Goal: Information Seeking & Learning: Stay updated

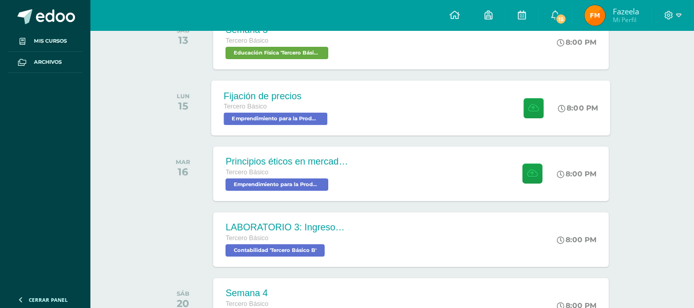
scroll to position [187, 0]
click at [393, 128] on div "Fijación de precios Tercero Básico Emprendimiento para la Productividad 'Tercer…" at bounding box center [411, 108] width 399 height 55
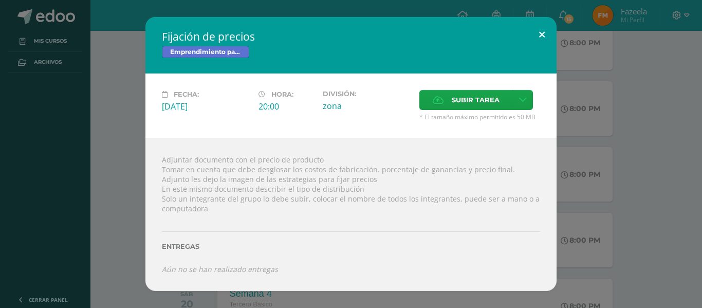
click at [531, 37] on button at bounding box center [541, 34] width 29 height 35
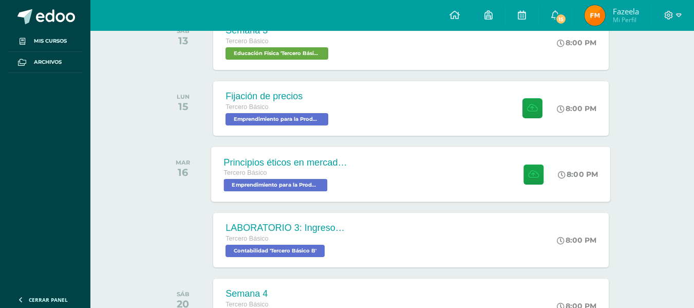
click at [421, 172] on div "Principios éticos en mercadotecnia y publicidad Tercero Básico Emprendimiento p…" at bounding box center [411, 173] width 399 height 55
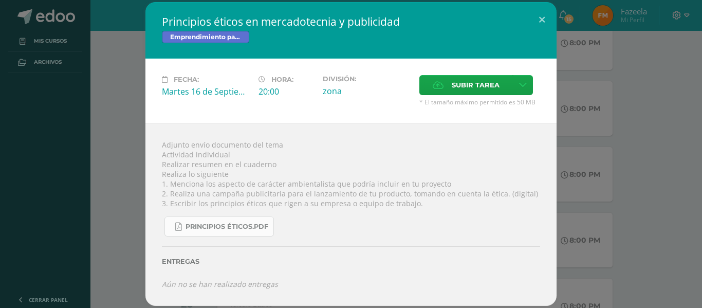
click at [243, 228] on span "Principios éticos.pdf" at bounding box center [226, 226] width 83 height 8
click at [536, 18] on button at bounding box center [541, 19] width 29 height 35
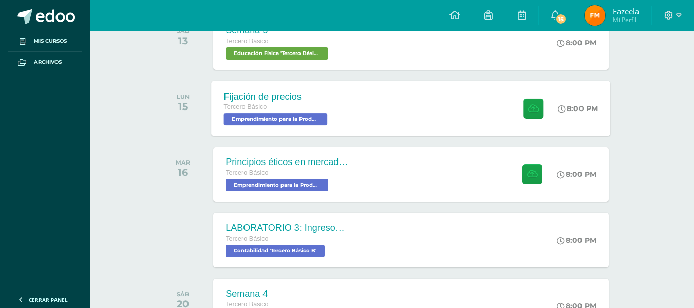
scroll to position [242, 0]
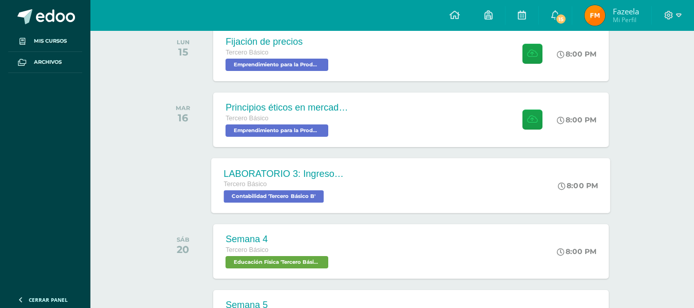
click at [486, 183] on div "LABORATORIO 3: Ingresos y deducciones laborales. Tercero Básico Contabilidad 'T…" at bounding box center [411, 185] width 399 height 55
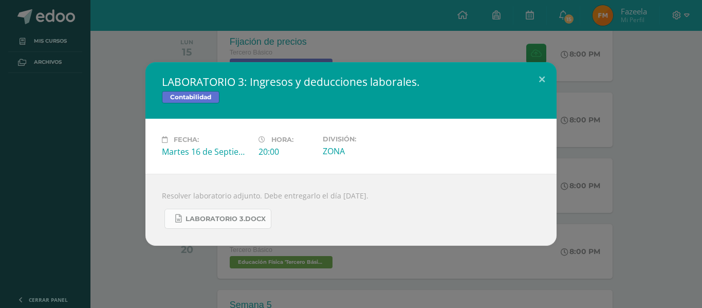
click at [263, 220] on span "LABORATORIO 3.docx" at bounding box center [225, 219] width 80 height 8
click at [552, 80] on button at bounding box center [541, 79] width 29 height 35
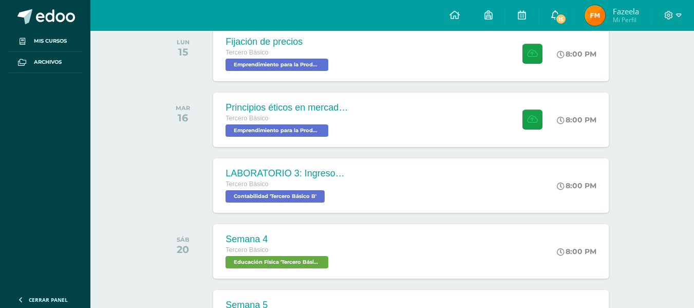
click at [571, 13] on link "15" at bounding box center [555, 15] width 33 height 31
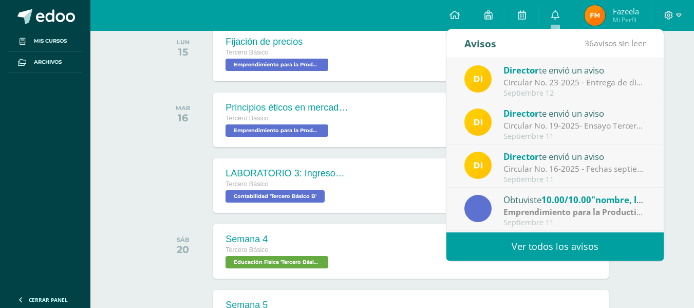
scroll to position [171, 0]
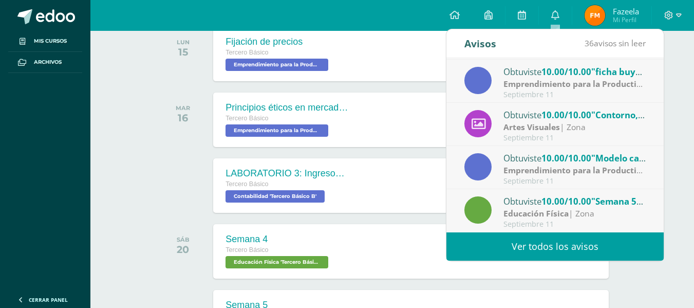
click at [548, 203] on span "10.00/10.00" at bounding box center [566, 201] width 50 height 12
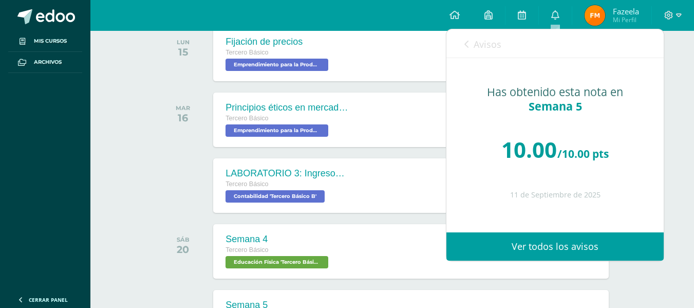
click at [473, 54] on link "Avisos" at bounding box center [482, 43] width 37 height 29
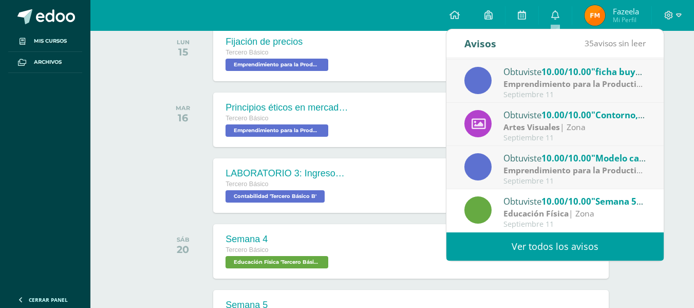
click at [546, 159] on span "10.00/10.00" at bounding box center [566, 158] width 50 height 12
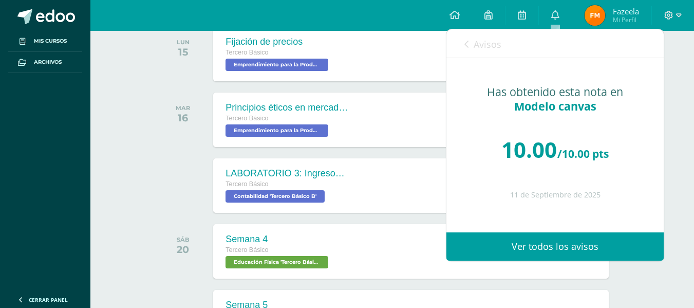
click at [473, 50] on link "Avisos" at bounding box center [482, 43] width 37 height 29
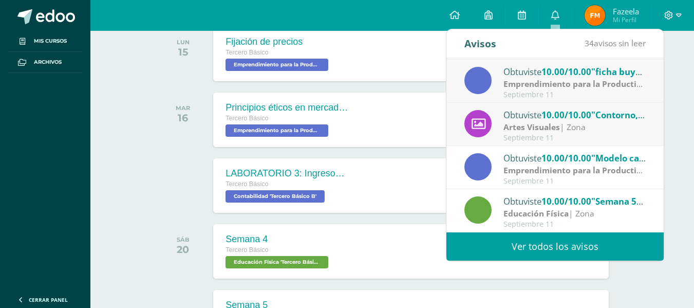
click at [525, 125] on strong "Artes Visuales" at bounding box center [531, 126] width 56 height 11
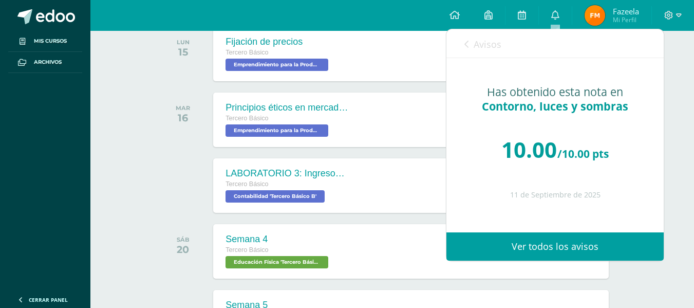
click at [487, 42] on span "Avisos" at bounding box center [488, 44] width 28 height 12
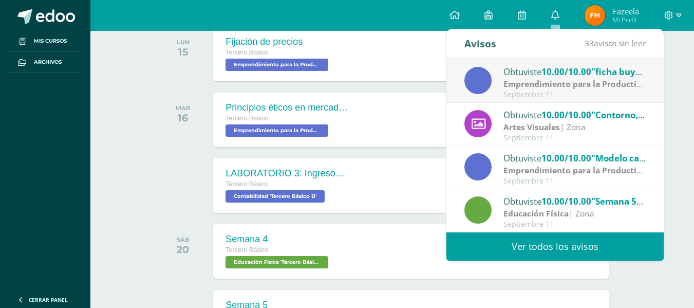
click at [532, 82] on strong "Emprendimiento para la Productividad" at bounding box center [580, 83] width 155 height 11
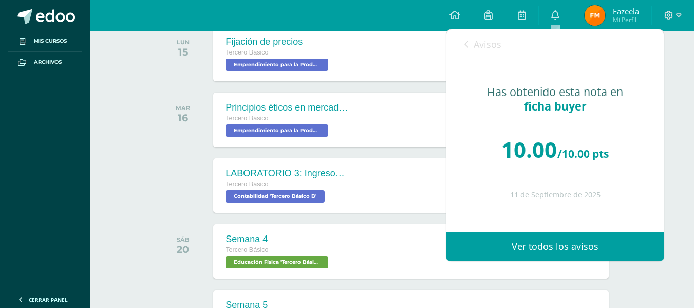
click at [468, 50] on link "Avisos" at bounding box center [482, 43] width 37 height 29
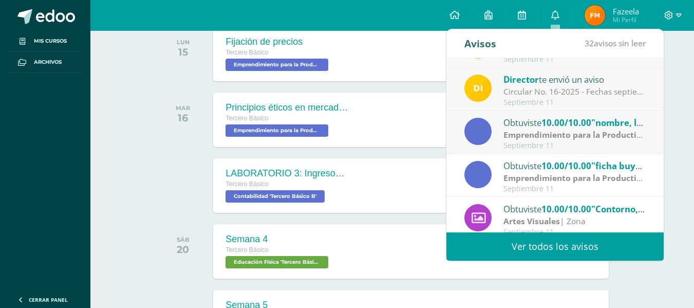
scroll to position [71, 0]
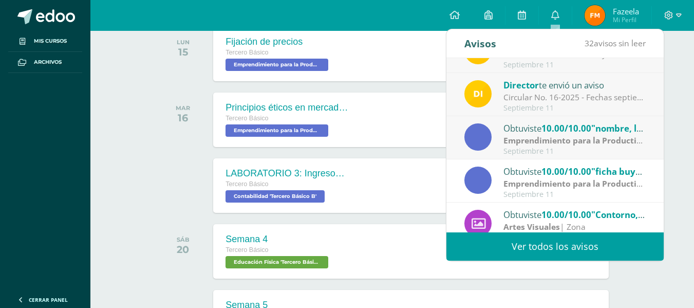
click at [524, 124] on div "Obtuviste 10.00/10.00 "nombre, logo y eslogan" en Emprendimiento para la Produc…" at bounding box center [574, 127] width 143 height 13
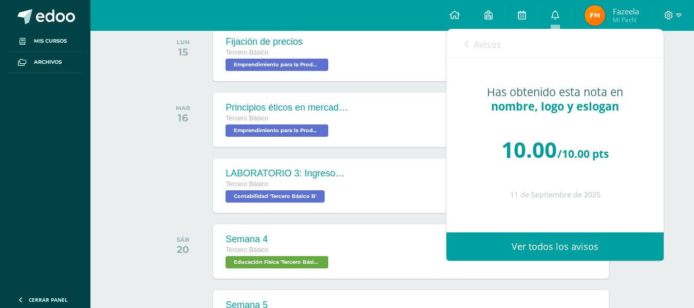
click at [462, 44] on div "Avisos 31 avisos sin leer Avisos" at bounding box center [554, 43] width 217 height 29
click at [469, 44] on link "Avisos" at bounding box center [482, 43] width 37 height 29
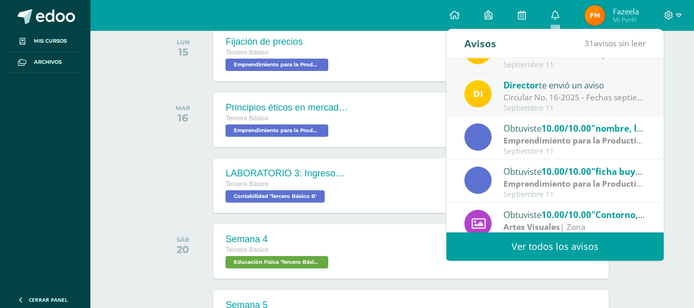
click at [542, 98] on div "Circular No. 16-2025 - Fechas septiembre: Estimados padres de familia y/o encar…" at bounding box center [574, 97] width 143 height 12
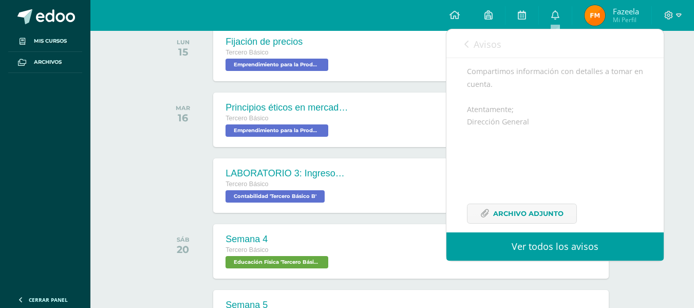
scroll to position [153, 0]
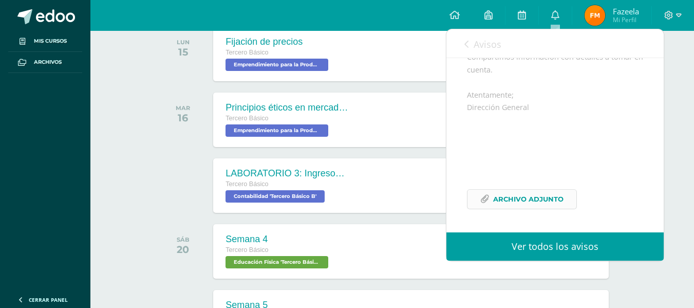
click at [512, 207] on span "Archivo Adjunto" at bounding box center [528, 199] width 70 height 19
click at [482, 42] on span "Avisos" at bounding box center [488, 44] width 28 height 12
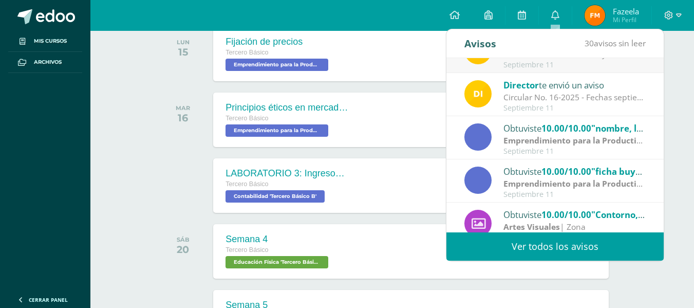
scroll to position [0, 0]
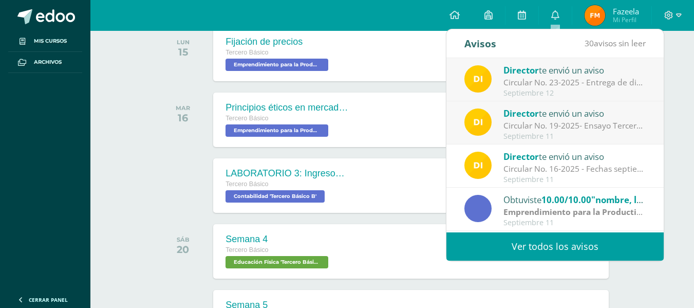
click at [547, 116] on div "Director te envió un aviso" at bounding box center [574, 112] width 143 height 13
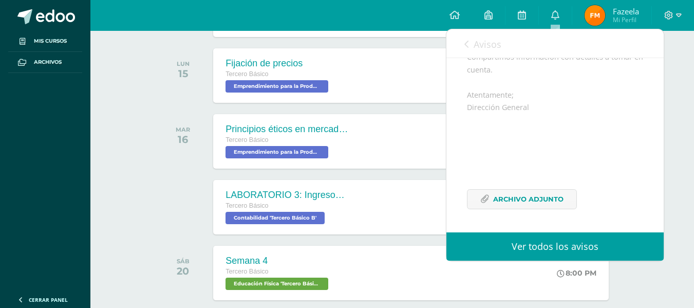
scroll to position [153, 0]
click at [465, 51] on link "Avisos" at bounding box center [482, 43] width 37 height 29
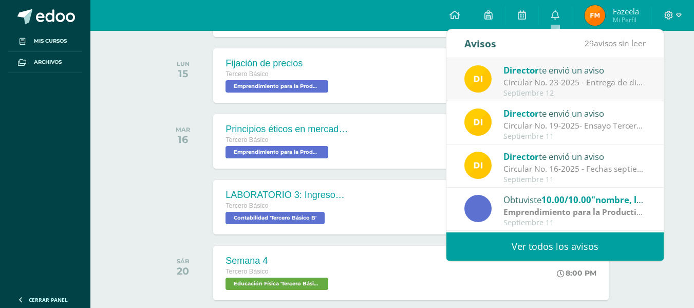
click at [542, 84] on div "Circular No. 23-2025 - Entrega de diplomas Tercero Básico.: Estimados padres de…" at bounding box center [574, 83] width 143 height 12
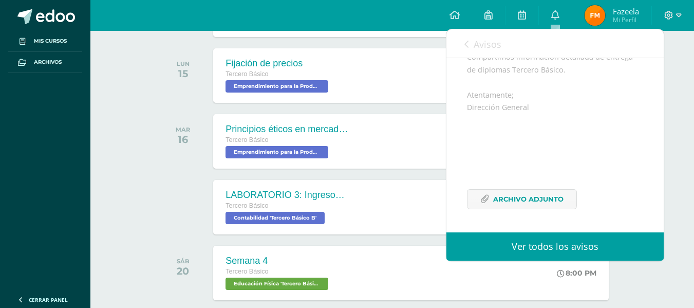
scroll to position [0, 0]
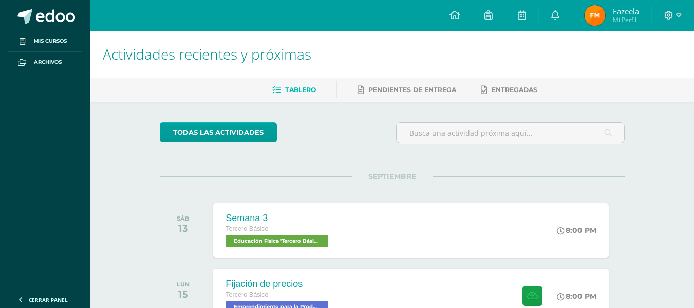
click at [321, 149] on div "todas las Actividades" at bounding box center [254, 136] width 197 height 29
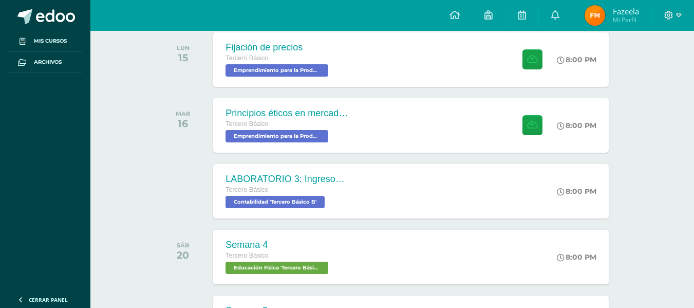
scroll to position [237, 0]
